Goal: Task Accomplishment & Management: Use online tool/utility

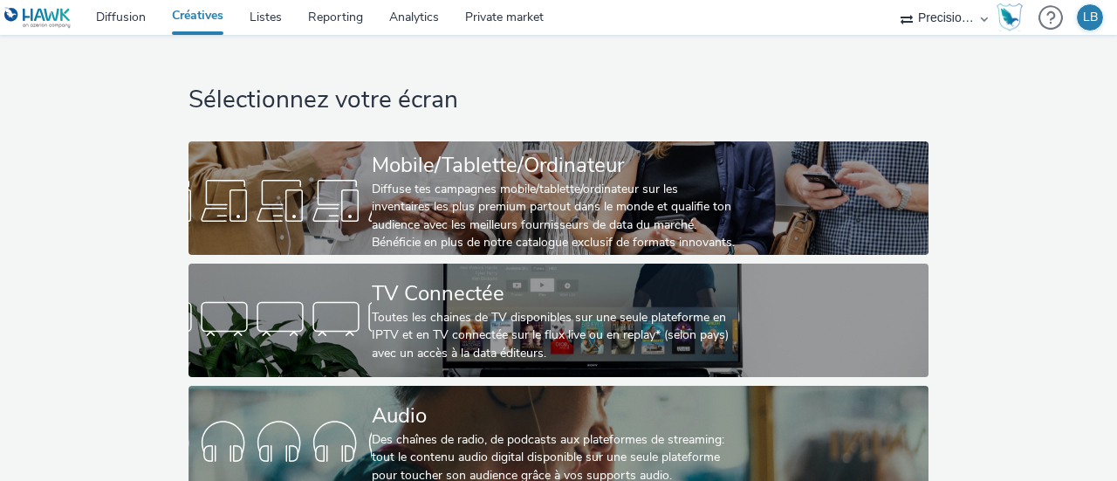
scroll to position [162, 0]
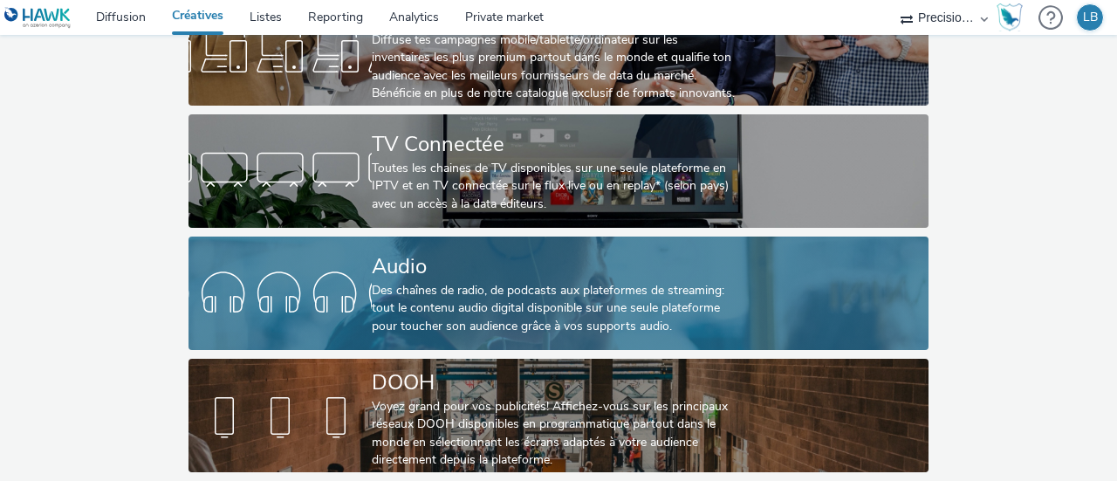
click at [518, 251] on div "Audio" at bounding box center [555, 266] width 367 height 31
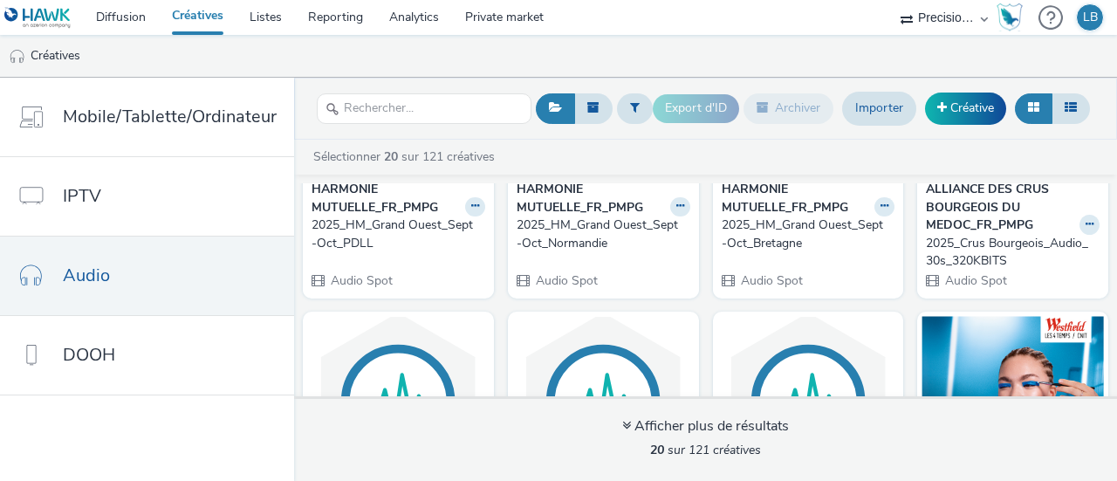
scroll to position [175, 0]
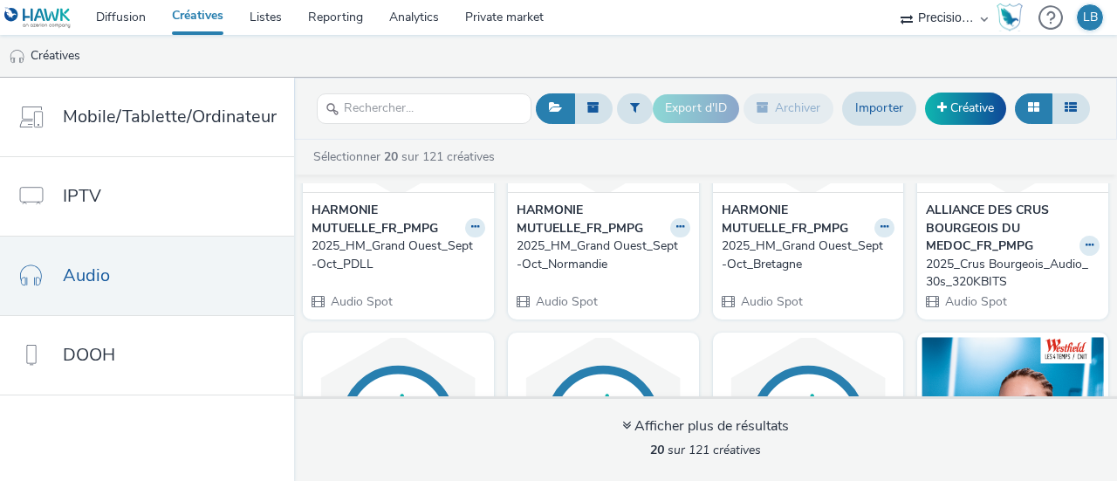
click at [552, 214] on strong "HARMONIE MUTUELLE_FR_PMPG" at bounding box center [591, 220] width 149 height 36
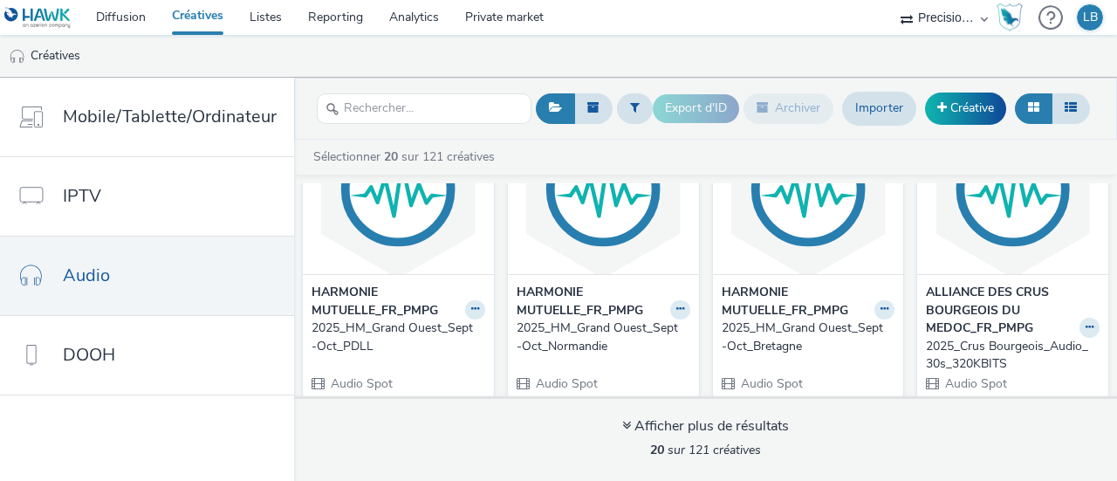
scroll to position [0, 0]
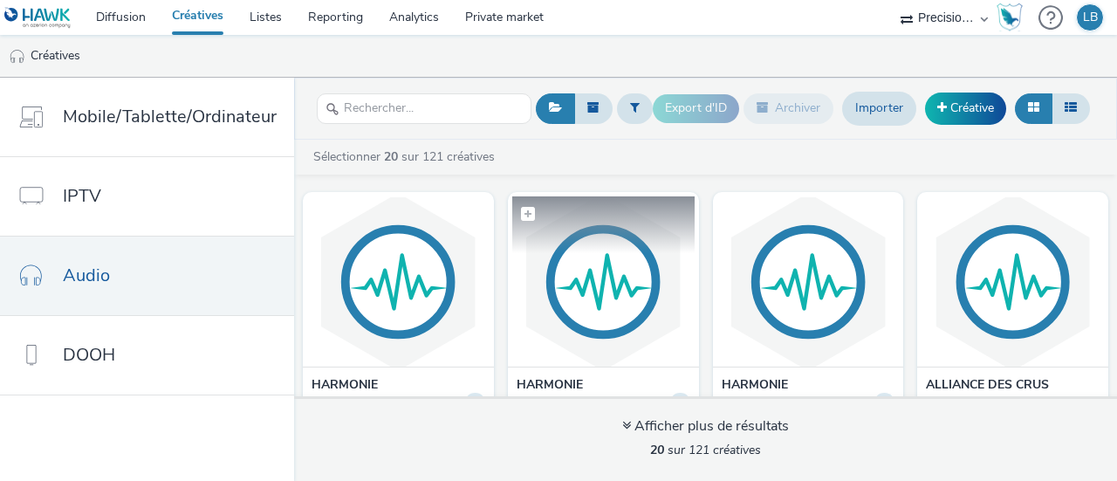
click at [611, 271] on img at bounding box center [603, 281] width 182 height 170
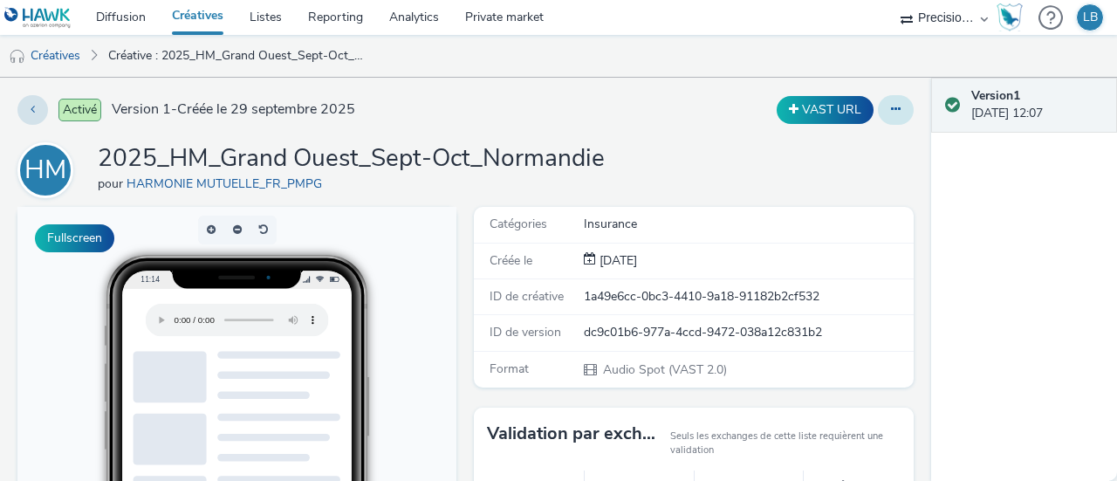
click at [896, 100] on button at bounding box center [896, 110] width 36 height 30
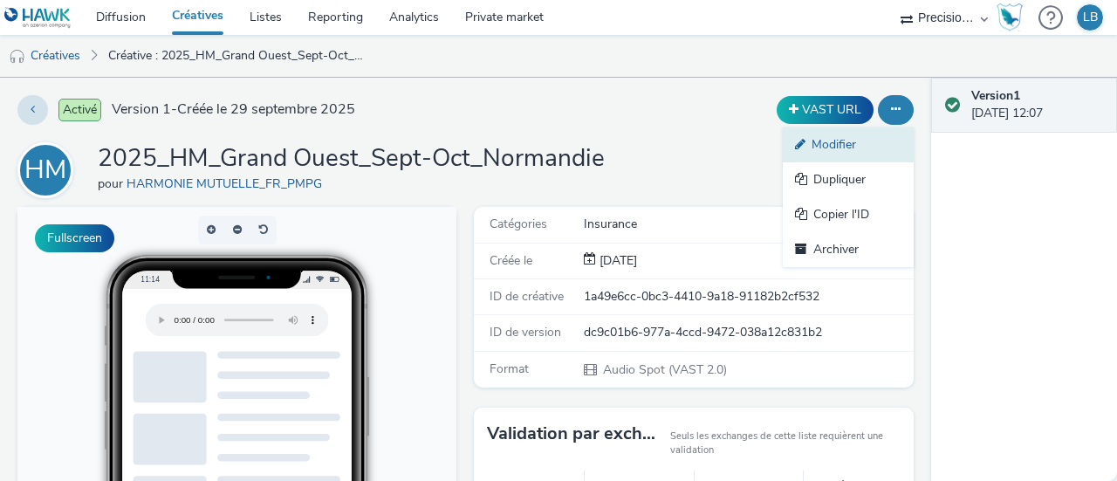
click at [854, 146] on link "Modifier" at bounding box center [848, 144] width 131 height 35
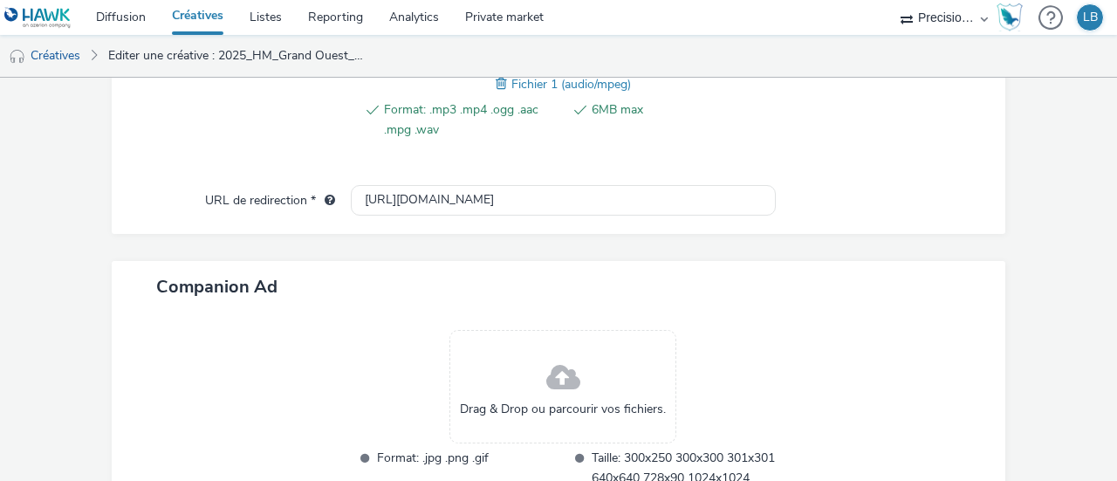
scroll to position [698, 0]
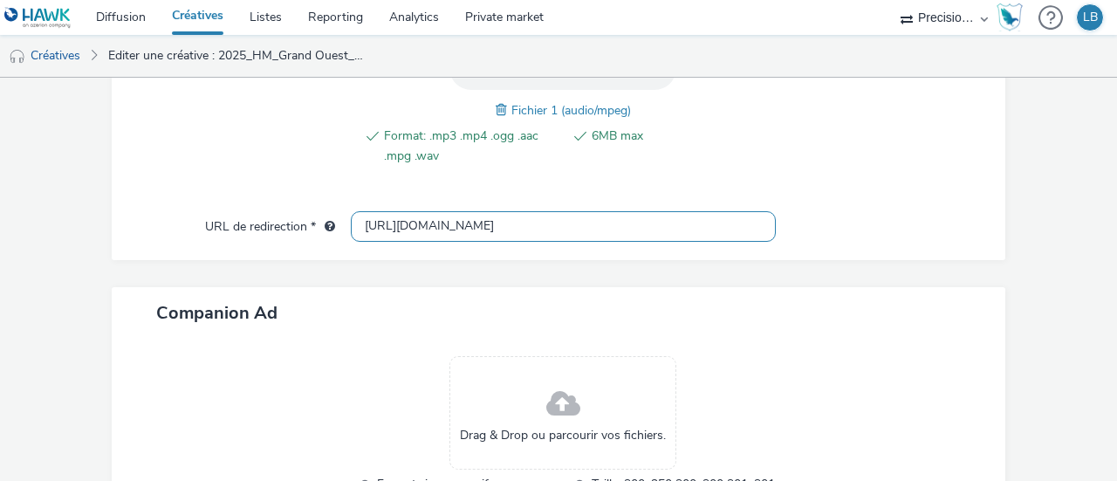
click at [463, 222] on input "[URL][DOMAIN_NAME]" at bounding box center [563, 226] width 425 height 31
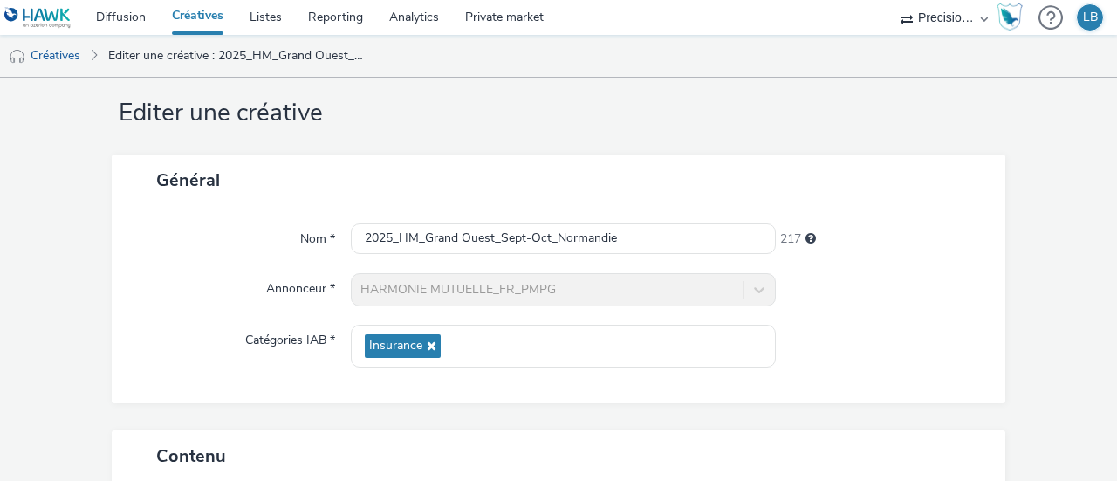
scroll to position [0, 0]
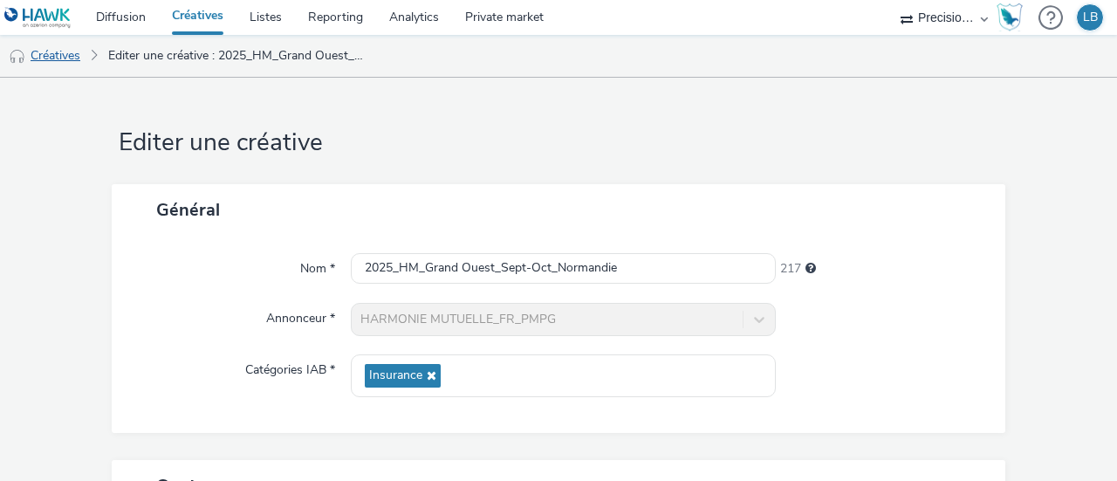
click at [78, 48] on link "Créatives" at bounding box center [44, 56] width 89 height 42
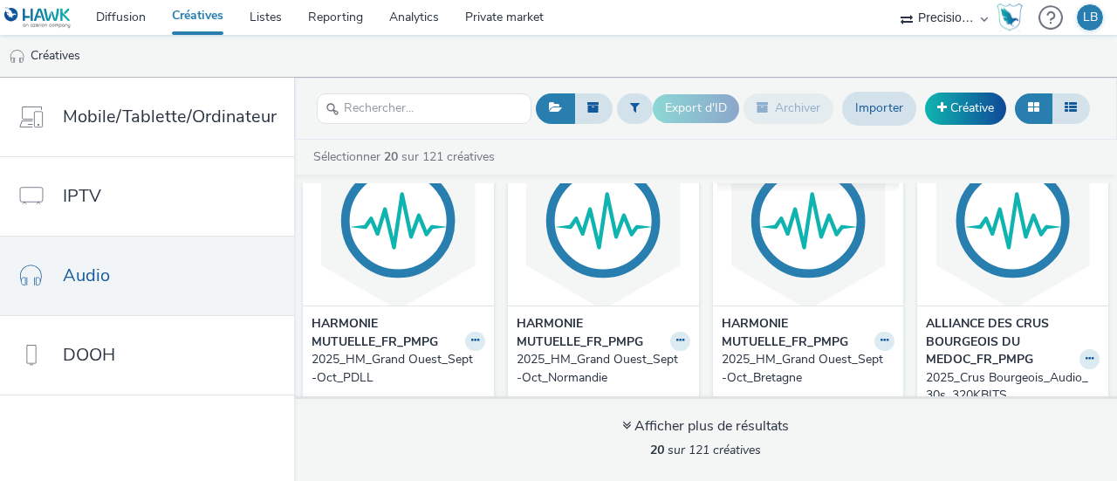
scroll to position [87, 0]
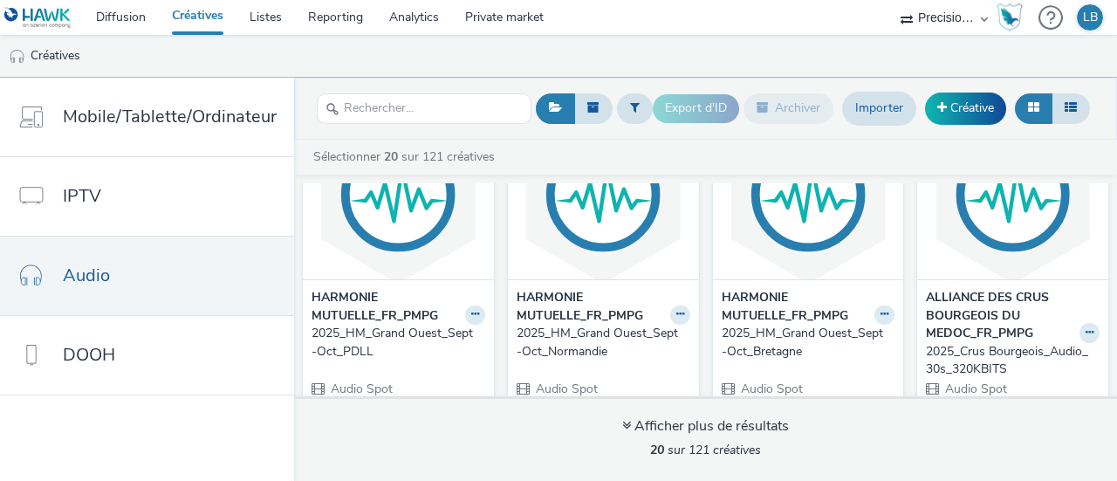
click at [354, 256] on img at bounding box center [398, 194] width 182 height 170
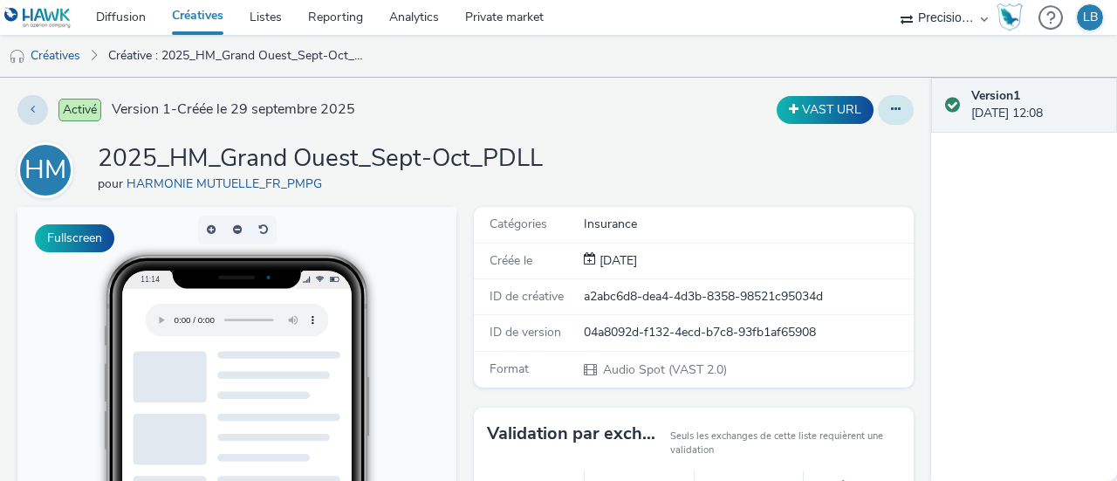
click at [887, 102] on button at bounding box center [896, 110] width 36 height 30
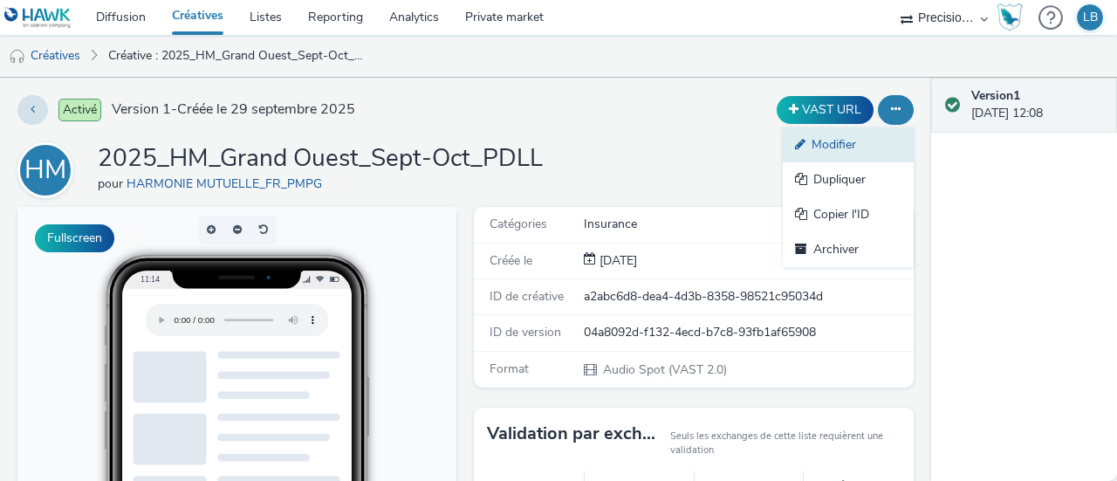
click at [827, 146] on link "Modifier" at bounding box center [848, 144] width 131 height 35
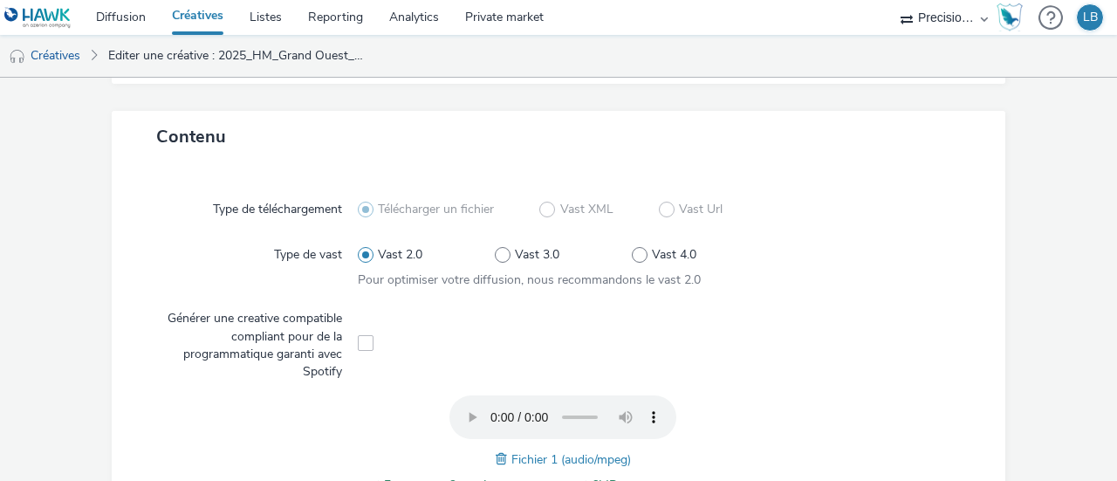
scroll to position [524, 0]
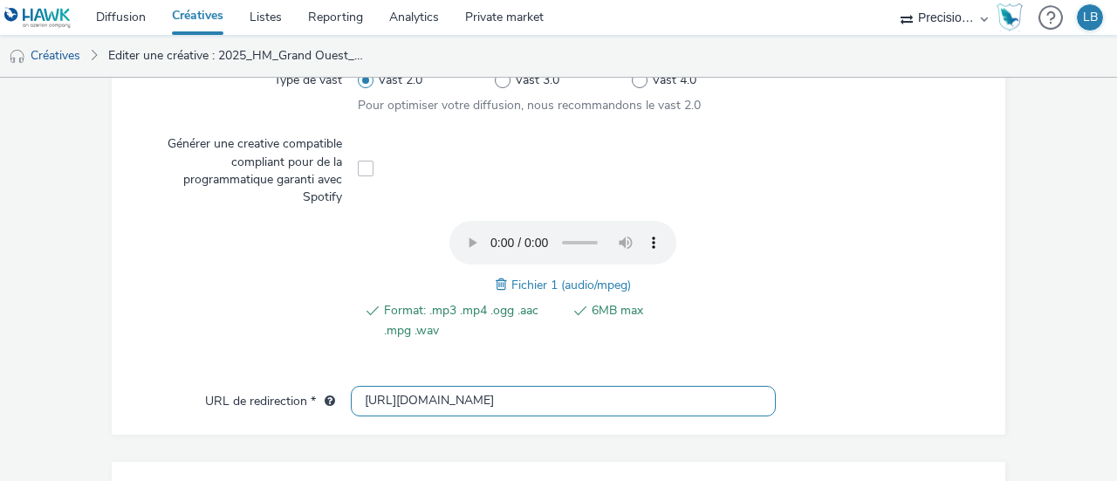
click at [490, 394] on input "[URL][DOMAIN_NAME]" at bounding box center [563, 401] width 425 height 31
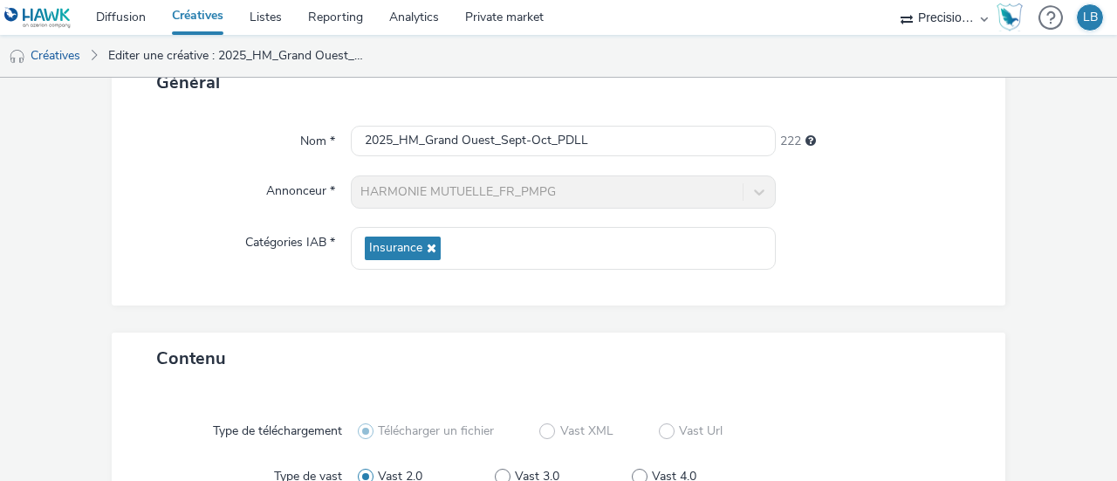
scroll to position [0, 0]
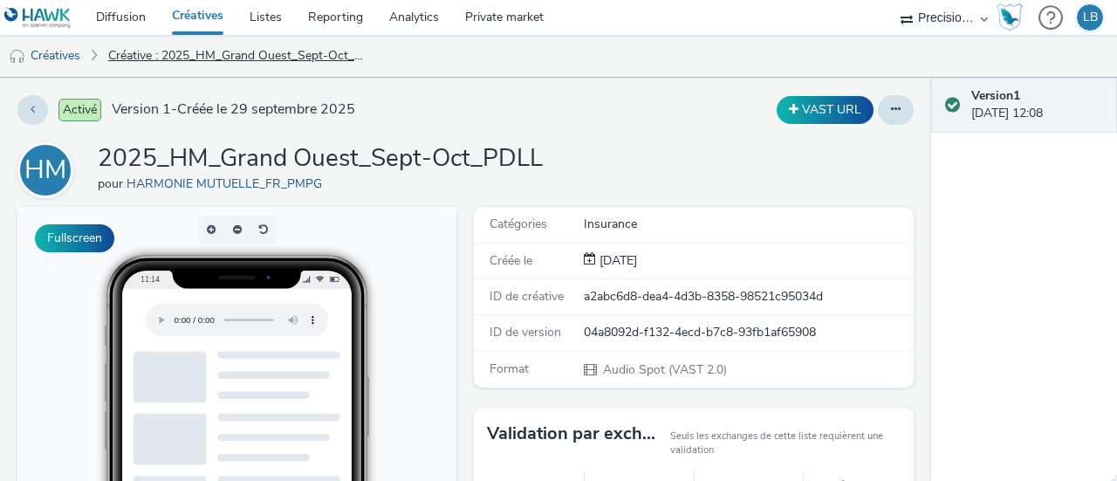
click at [192, 52] on link "Créative : 2025_HM_Grand Ouest_Sept-Oct_PDLL" at bounding box center [238, 56] width 279 height 42
click at [65, 52] on link "Créatives" at bounding box center [44, 56] width 89 height 42
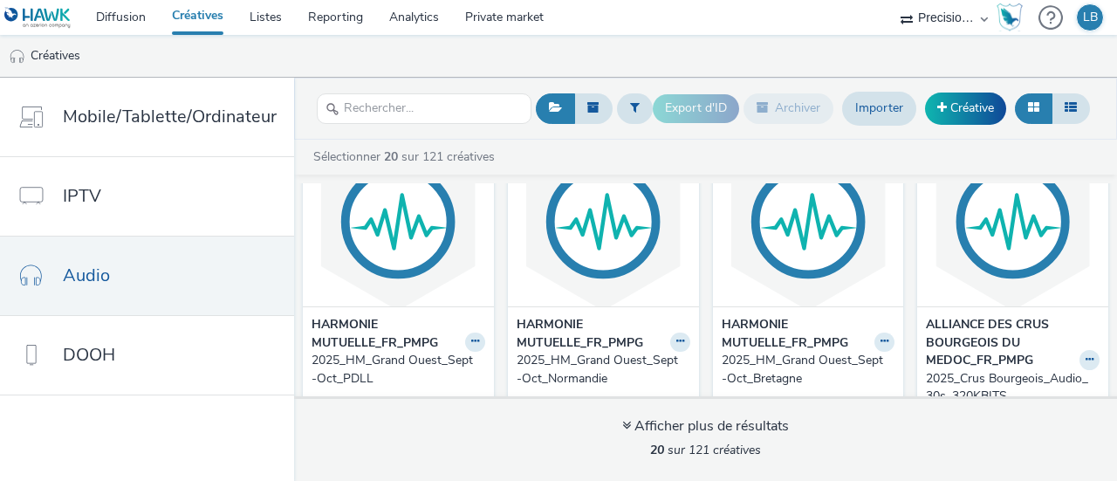
scroll to position [87, 0]
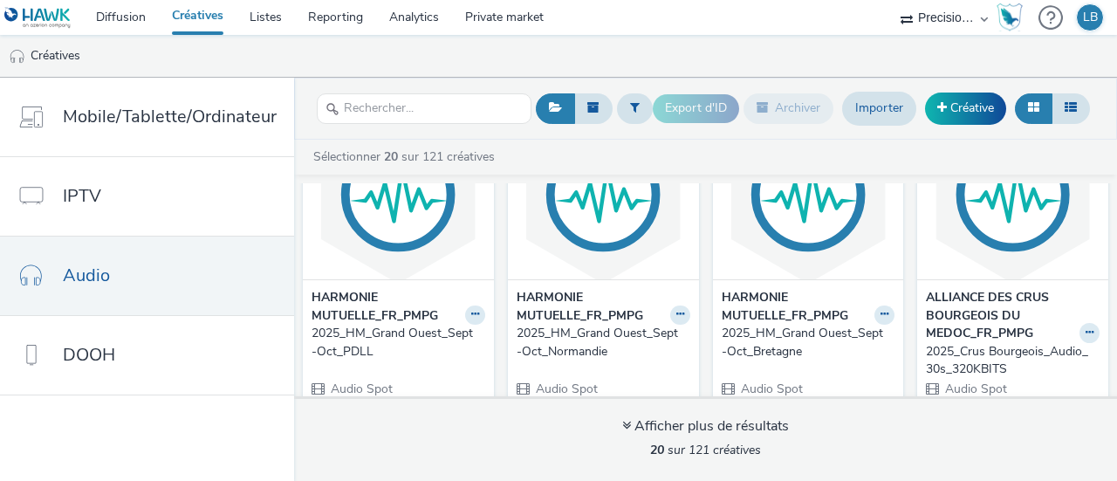
click at [776, 332] on div "2025_HM_Grand Ouest_Sept-Oct_Bretagne" at bounding box center [805, 343] width 167 height 36
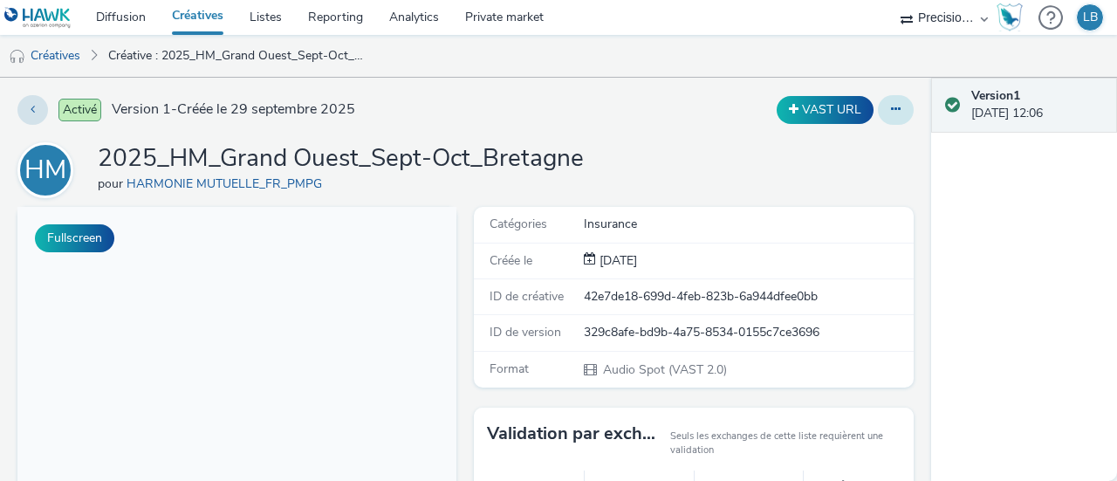
click at [899, 105] on button at bounding box center [896, 110] width 36 height 30
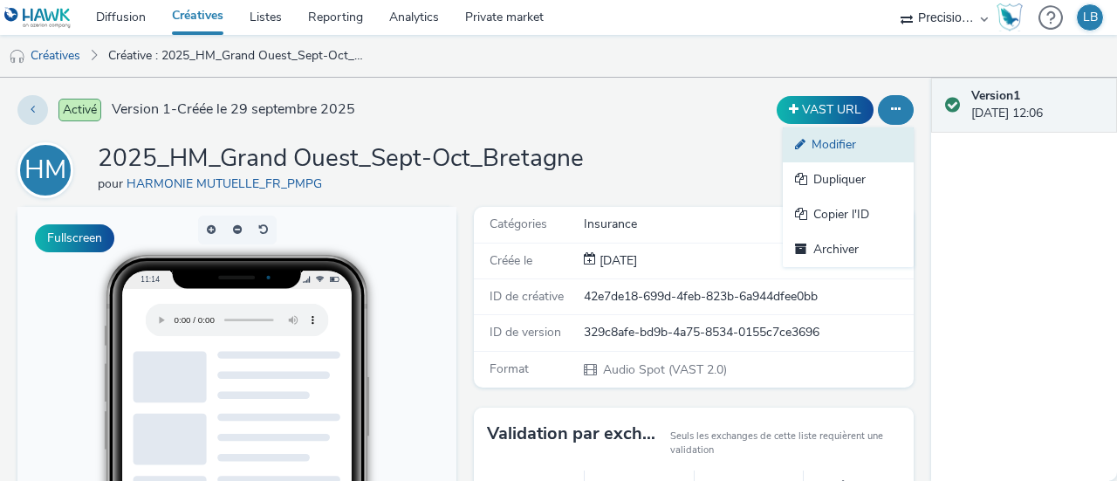
click at [850, 147] on link "Modifier" at bounding box center [848, 144] width 131 height 35
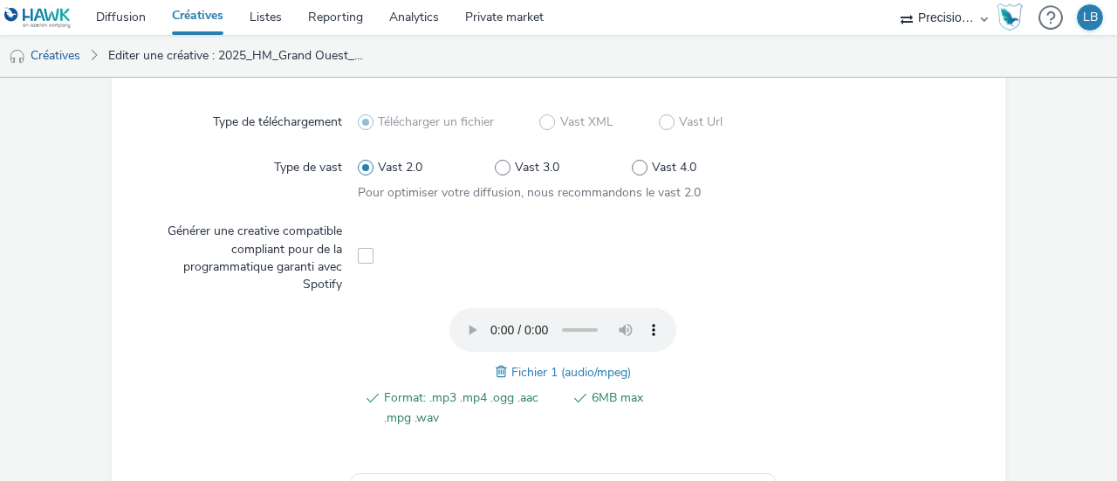
scroll to position [785, 0]
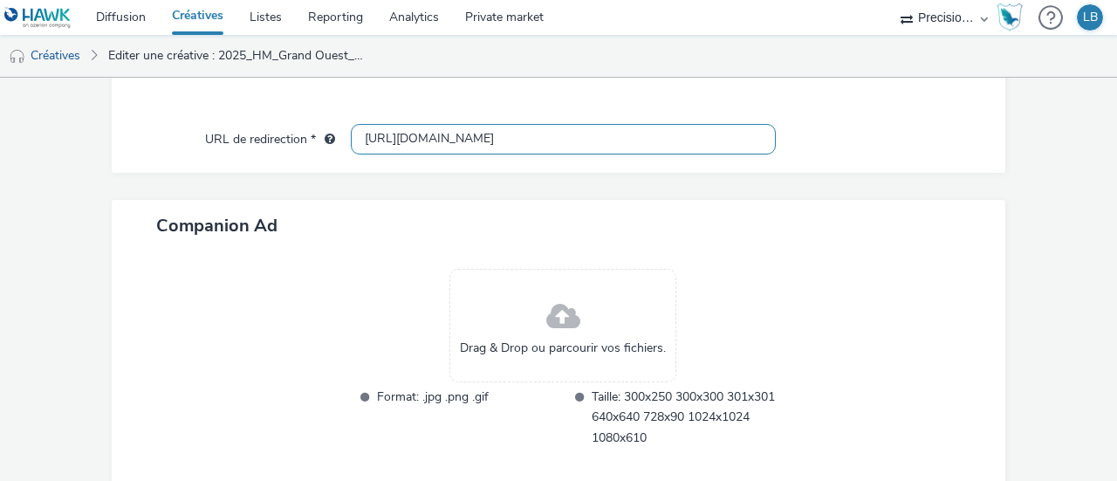
click at [501, 134] on input "[URL][DOMAIN_NAME]" at bounding box center [563, 139] width 425 height 31
